Goal: Task Accomplishment & Management: Manage account settings

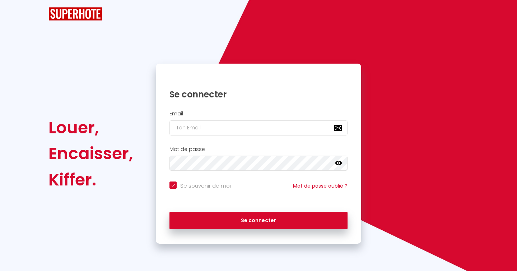
checkbox input "true"
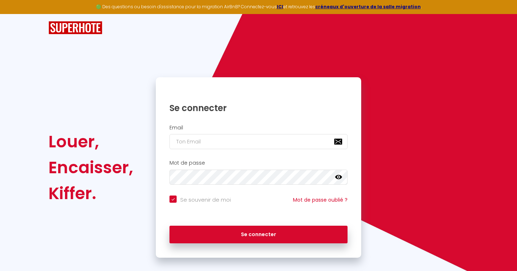
scroll to position [8, 0]
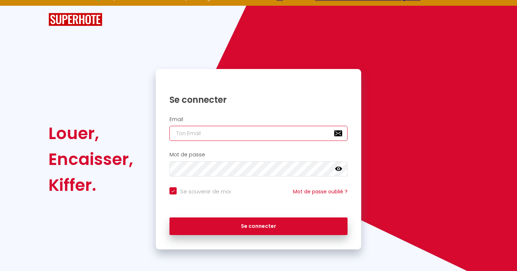
type input "[EMAIL_ADDRESS][PERSON_NAME][DOMAIN_NAME]"
click at [245, 235] on div "Se connecter" at bounding box center [259, 226] width 206 height 32
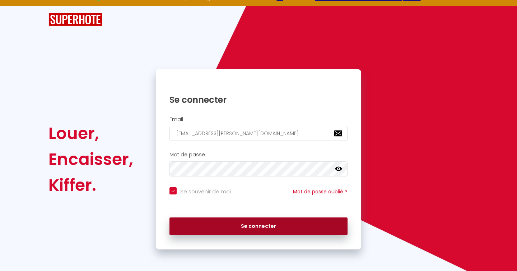
scroll to position [0, 0]
click at [247, 223] on button "Se connecter" at bounding box center [259, 226] width 178 height 18
checkbox input "true"
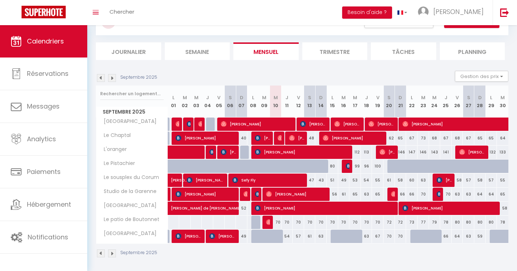
scroll to position [35, 0]
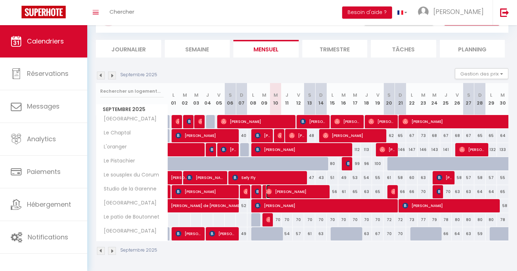
click at [279, 190] on span "[PERSON_NAME]" at bounding box center [296, 192] width 61 height 14
select select "OK"
select select "0"
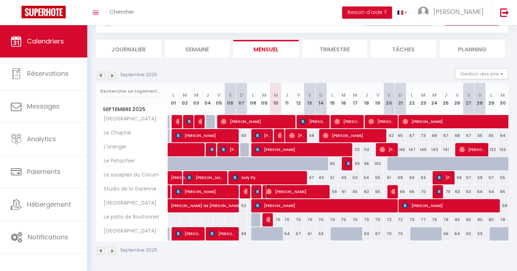
select select "1"
select select
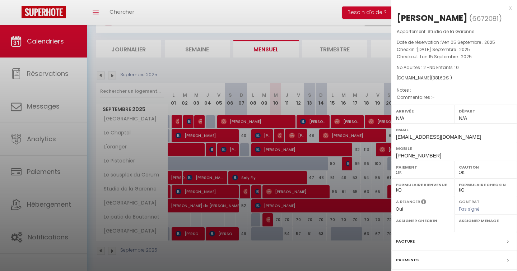
click at [303, 233] on div at bounding box center [258, 135] width 517 height 271
